Goal: Information Seeking & Learning: Learn about a topic

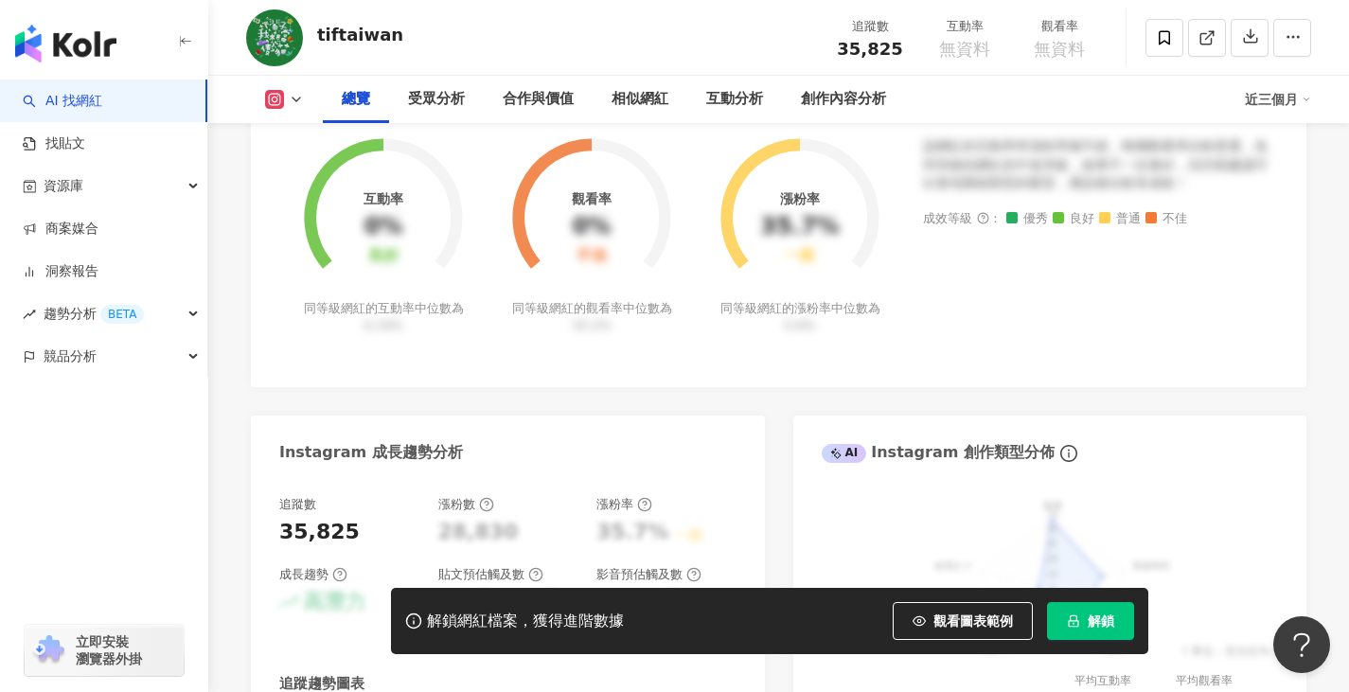
click at [545, 615] on div "解鎖網紅檔案，獲得進階數據" at bounding box center [525, 622] width 197 height 20
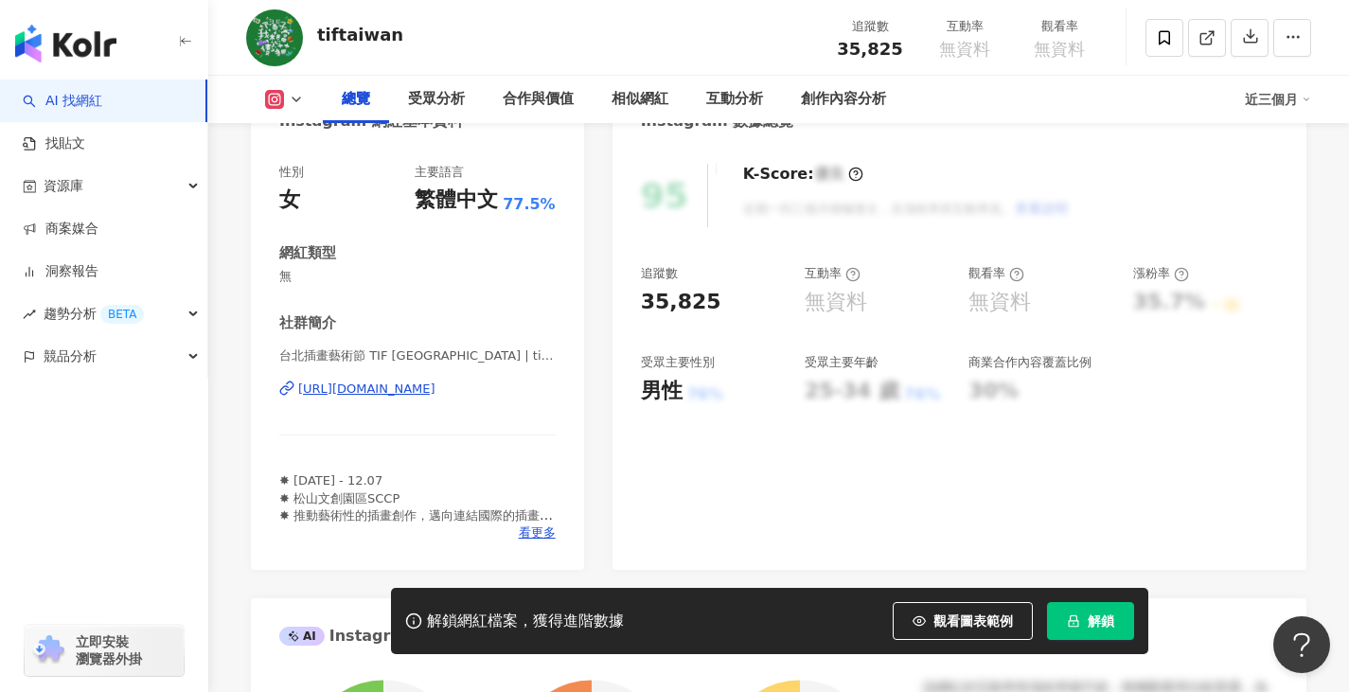
scroll to position [95, 0]
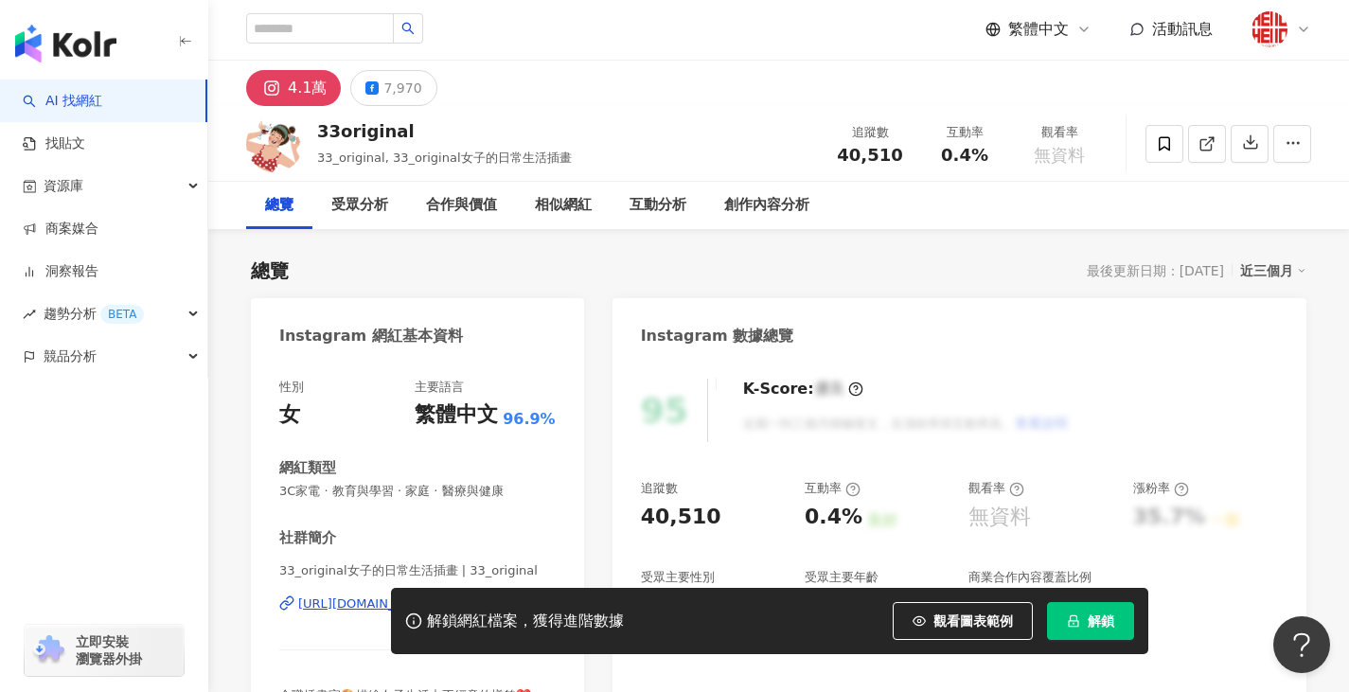
scroll to position [284, 0]
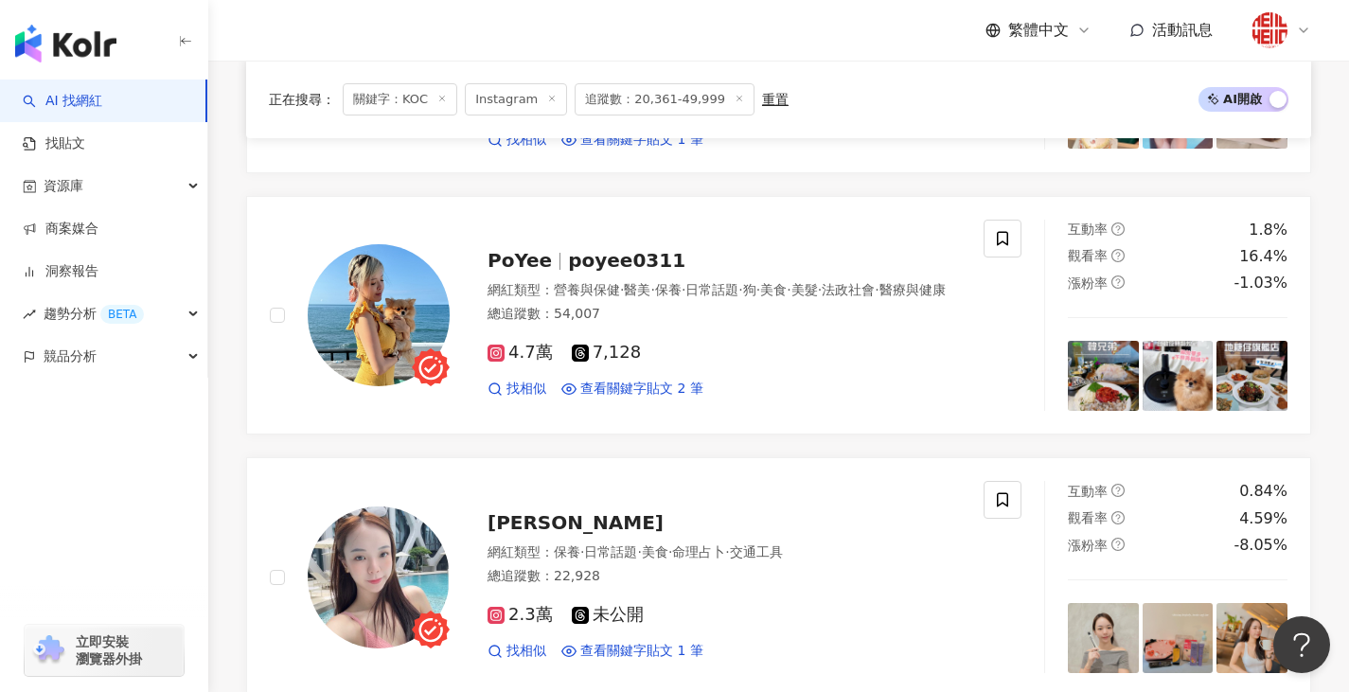
click at [1164, 105] on div "正在搜尋 ： 關鍵字：KOC Instagram 追蹤數：20,361-49,999 重置 AI 開啟 AI 關閉" at bounding box center [779, 99] width 1020 height 32
